Goal: Transaction & Acquisition: Register for event/course

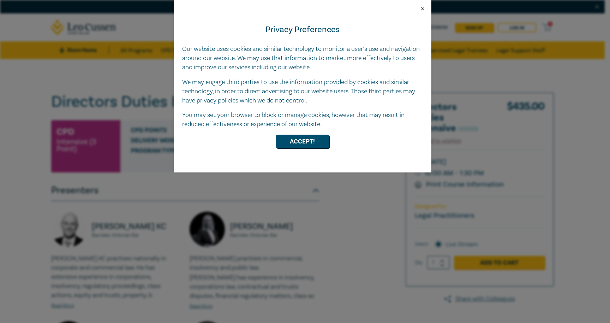
click at [422, 8] on button "Close" at bounding box center [423, 9] width 6 height 6
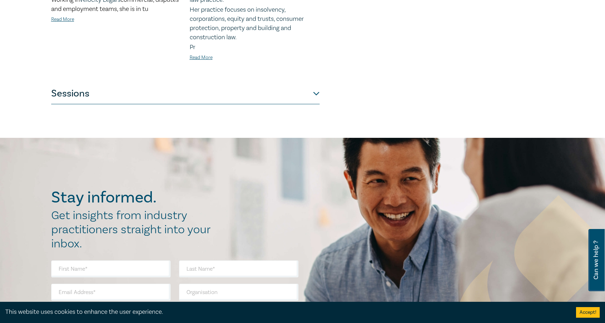
scroll to position [390, 0]
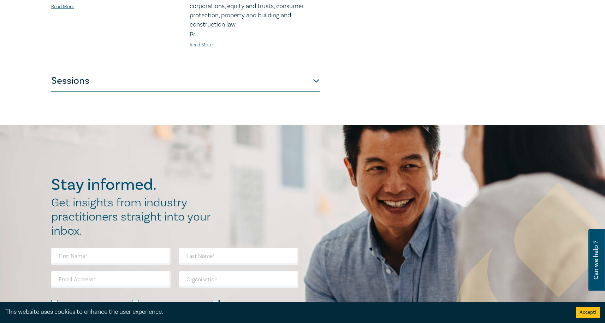
click at [317, 82] on button "Sessions" at bounding box center [185, 80] width 268 height 21
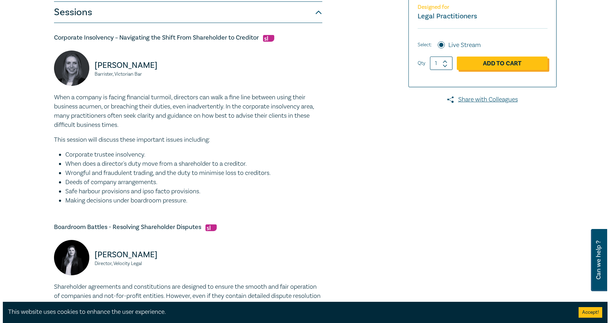
scroll to position [200, 0]
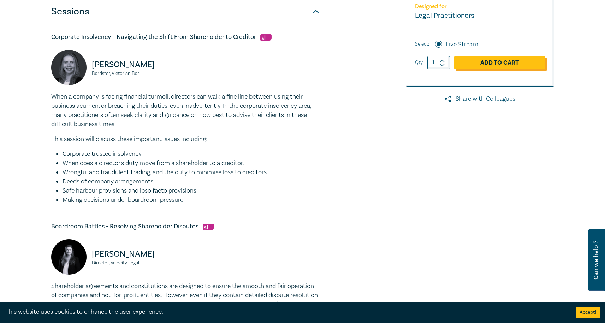
click at [505, 64] on link "Add to Cart" at bounding box center [499, 62] width 91 height 13
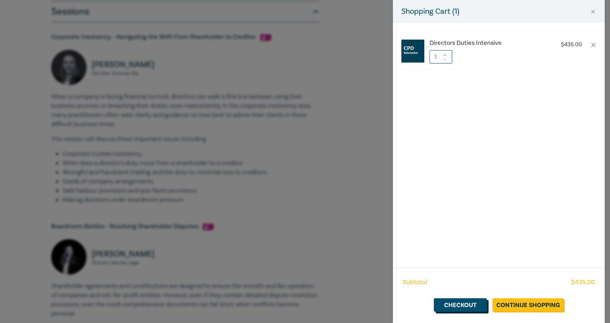
click at [469, 307] on link "Checkout" at bounding box center [460, 304] width 53 height 13
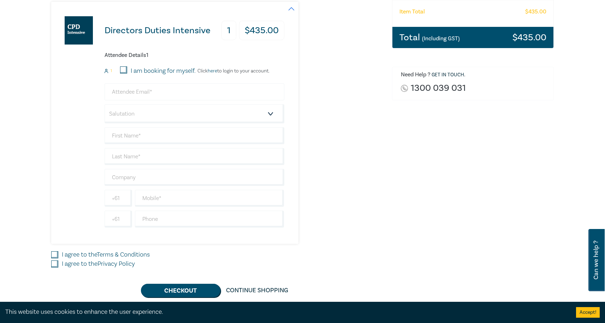
scroll to position [154, 0]
click at [124, 69] on input "I am booking for myself." at bounding box center [123, 69] width 7 height 7
checkbox input "true"
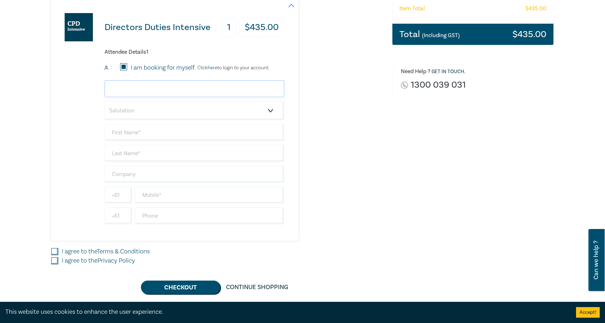
click at [139, 93] on input "email" at bounding box center [195, 88] width 180 height 17
type input "[EMAIL_ADDRESS][DOMAIN_NAME]"
click at [137, 112] on select "Salutation Mr. Mrs. Ms. Miss Dr. Prof. Other" at bounding box center [195, 110] width 180 height 19
select select "Mr."
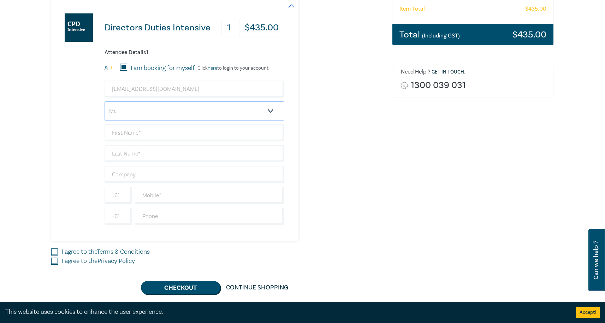
click at [105, 101] on select "Salutation Mr. Mrs. Ms. Miss Dr. Prof. Other" at bounding box center [195, 110] width 180 height 19
click at [132, 132] on input "text" at bounding box center [195, 132] width 180 height 17
type input "[PERSON_NAME]"
click at [130, 155] on input "text" at bounding box center [195, 153] width 180 height 17
type input "Neophitou"
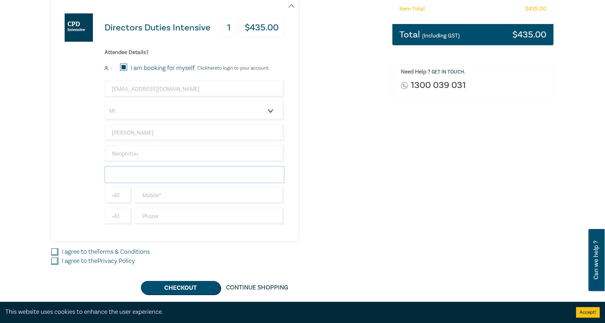
click at [124, 170] on input "text" at bounding box center [195, 174] width 180 height 17
type input "Sports & Entertainment Limited"
click at [147, 199] on input "text" at bounding box center [209, 195] width 149 height 17
type input "0419364534"
drag, startPoint x: 159, startPoint y: 239, endPoint x: 151, endPoint y: 242, distance: 8.3
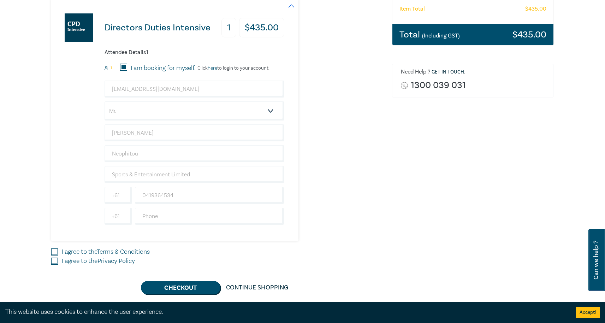
click at [156, 240] on div "Directors Duties Intensive 1 $ 435.00 Attendee Details 1 1 I am booking for mys…" at bounding box center [167, 120] width 233 height 242
click at [55, 252] on input "I agree to the Terms & Conditions" at bounding box center [54, 251] width 7 height 7
checkbox input "true"
click at [55, 260] on input "I agree to the Privacy Policy" at bounding box center [54, 260] width 7 height 7
checkbox input "true"
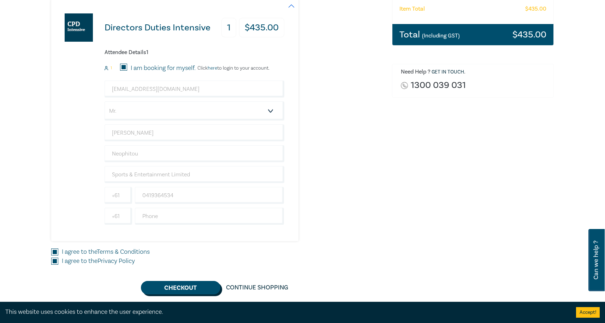
click at [182, 286] on button "Checkout" at bounding box center [180, 287] width 79 height 13
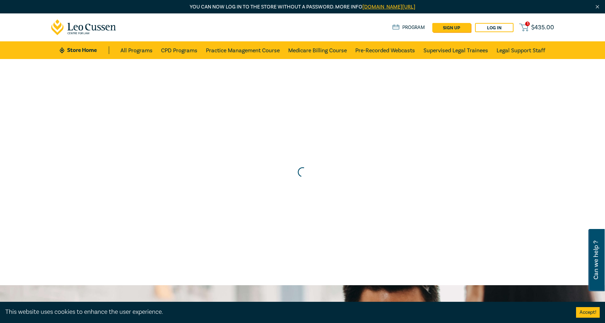
scroll to position [0, 0]
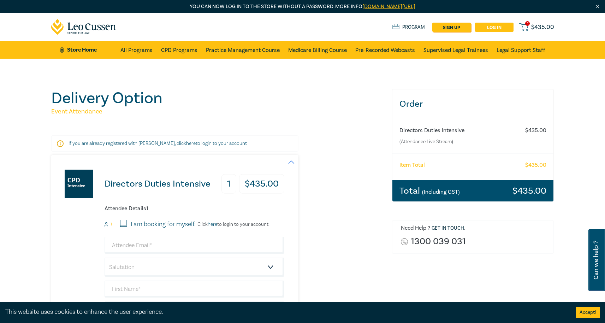
click at [505, 25] on link "Log in" at bounding box center [494, 27] width 38 height 9
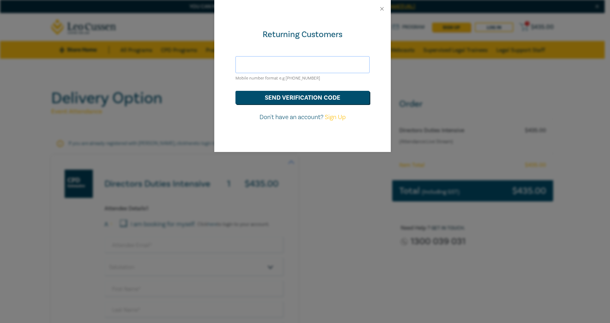
click at [278, 65] on input "text" at bounding box center [303, 64] width 134 height 17
click at [292, 99] on button "send verification code" at bounding box center [303, 97] width 134 height 13
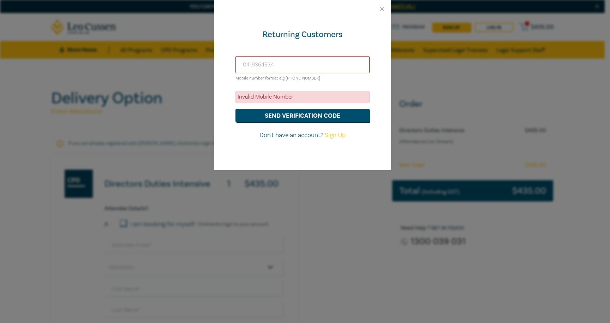
click at [291, 66] on input "0419364534" at bounding box center [303, 64] width 134 height 17
type input "0"
type input "+610419364534"
click at [301, 114] on button "send verification code" at bounding box center [303, 115] width 134 height 13
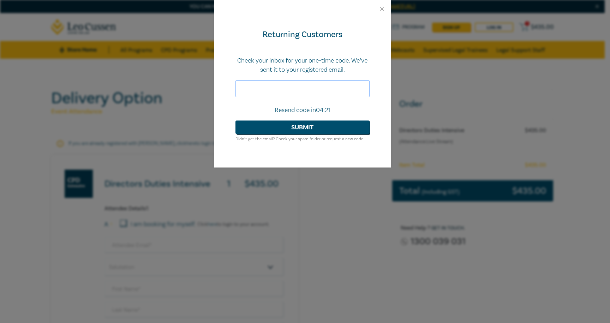
click at [301, 88] on input "text" at bounding box center [303, 88] width 134 height 17
type input "681001"
click at [314, 129] on button "Submit" at bounding box center [303, 126] width 134 height 13
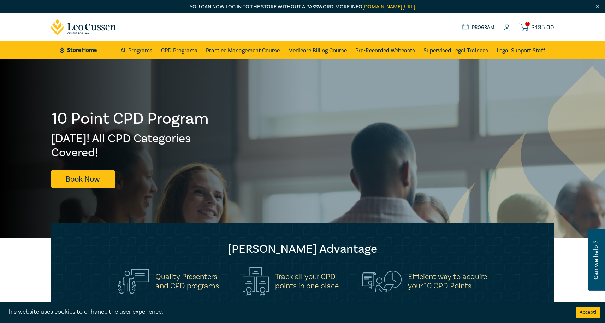
click at [537, 27] on span "$ 435.00" at bounding box center [542, 28] width 23 height 8
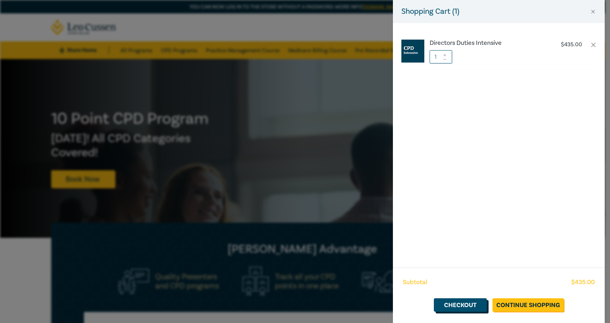
click at [447, 307] on link "Checkout" at bounding box center [460, 304] width 53 height 13
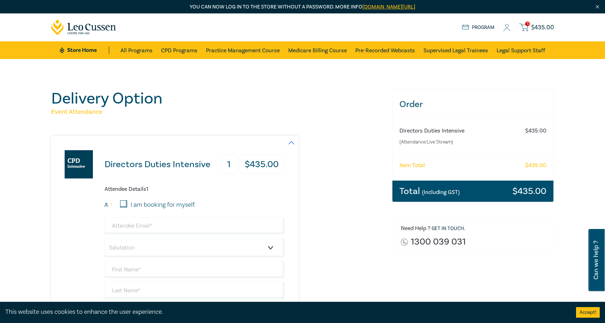
click at [127, 204] on div "I am booking for myself." at bounding box center [158, 204] width 76 height 9
click at [124, 203] on input "I am booking for myself." at bounding box center [123, 203] width 7 height 7
checkbox input "true"
type input "[EMAIL_ADDRESS][DOMAIN_NAME]"
type input "[PERSON_NAME]"
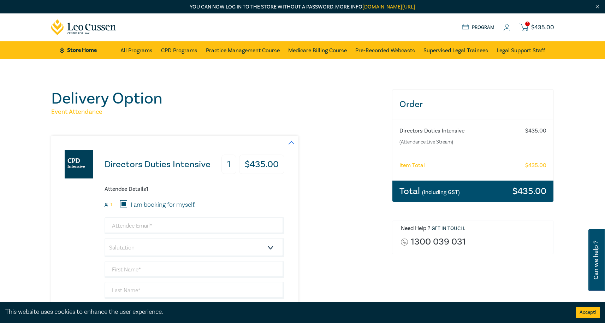
type input "Neophitou"
type input "0419364534"
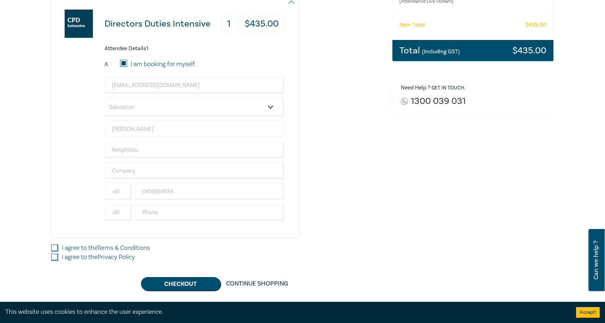
scroll to position [152, 0]
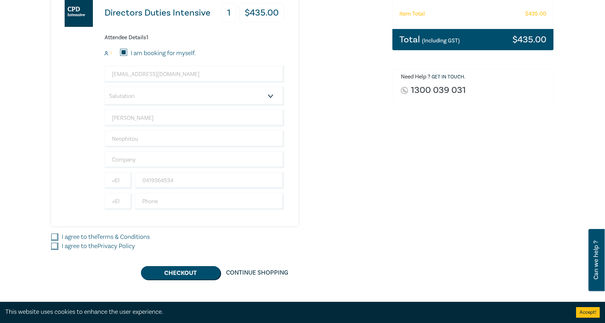
click at [56, 237] on input "I agree to the Terms & Conditions" at bounding box center [54, 236] width 7 height 7
checkbox input "true"
click at [55, 247] on input "I agree to the Privacy Policy" at bounding box center [54, 246] width 7 height 7
checkbox input "true"
click at [176, 272] on button "Checkout" at bounding box center [180, 272] width 79 height 13
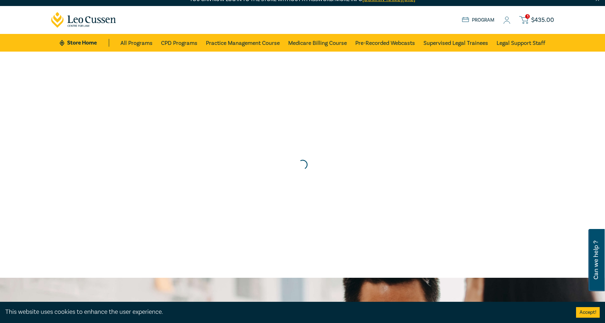
scroll to position [0, 0]
